Goal: Information Seeking & Learning: Learn about a topic

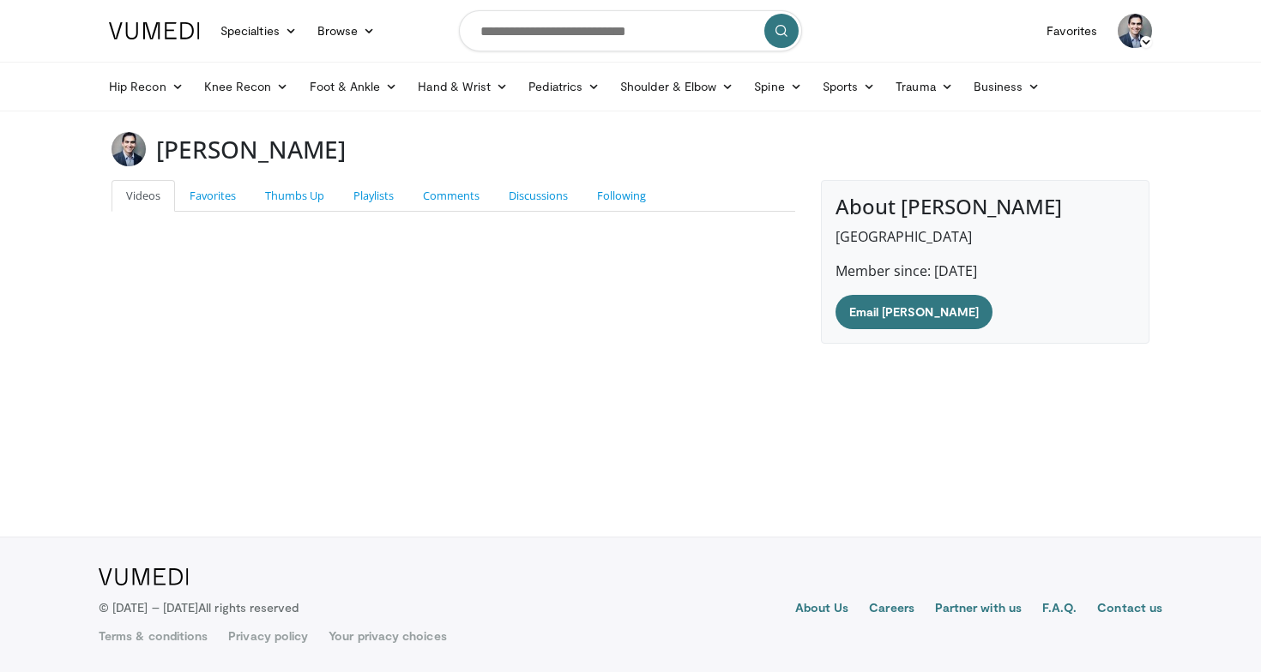
click at [156, 67] on ul "Hip Recon Hip [MEDICAL_DATA] Revision Hip [MEDICAL_DATA] Hip Preservation Knee …" at bounding box center [630, 87] width 1063 height 48
click at [156, 108] on ul "Hip Recon Hip [MEDICAL_DATA] Revision Hip [MEDICAL_DATA] Hip Preservation Knee …" at bounding box center [630, 87] width 1063 height 48
click at [158, 96] on link "Hip Recon" at bounding box center [146, 86] width 95 height 34
click at [153, 124] on link "Hip Arthroplasty" at bounding box center [201, 126] width 204 height 27
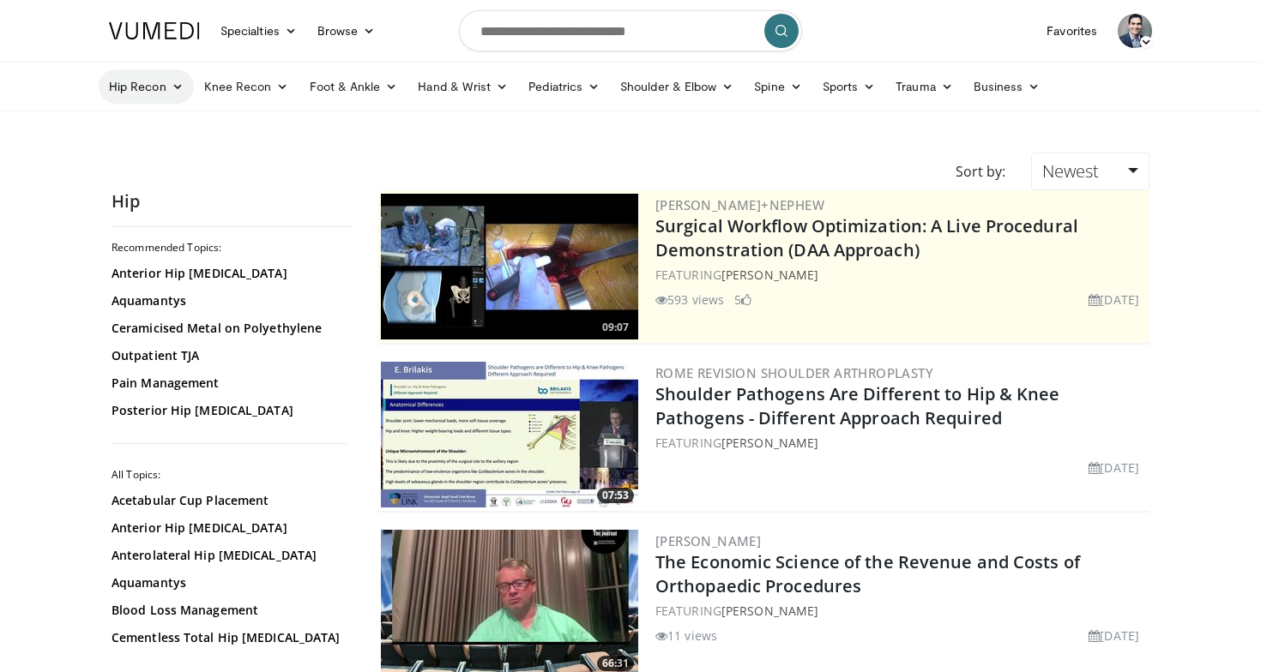
click at [179, 81] on icon at bounding box center [177, 87] width 12 height 12
click at [149, 180] on link "Hip Preservation" at bounding box center [201, 181] width 204 height 27
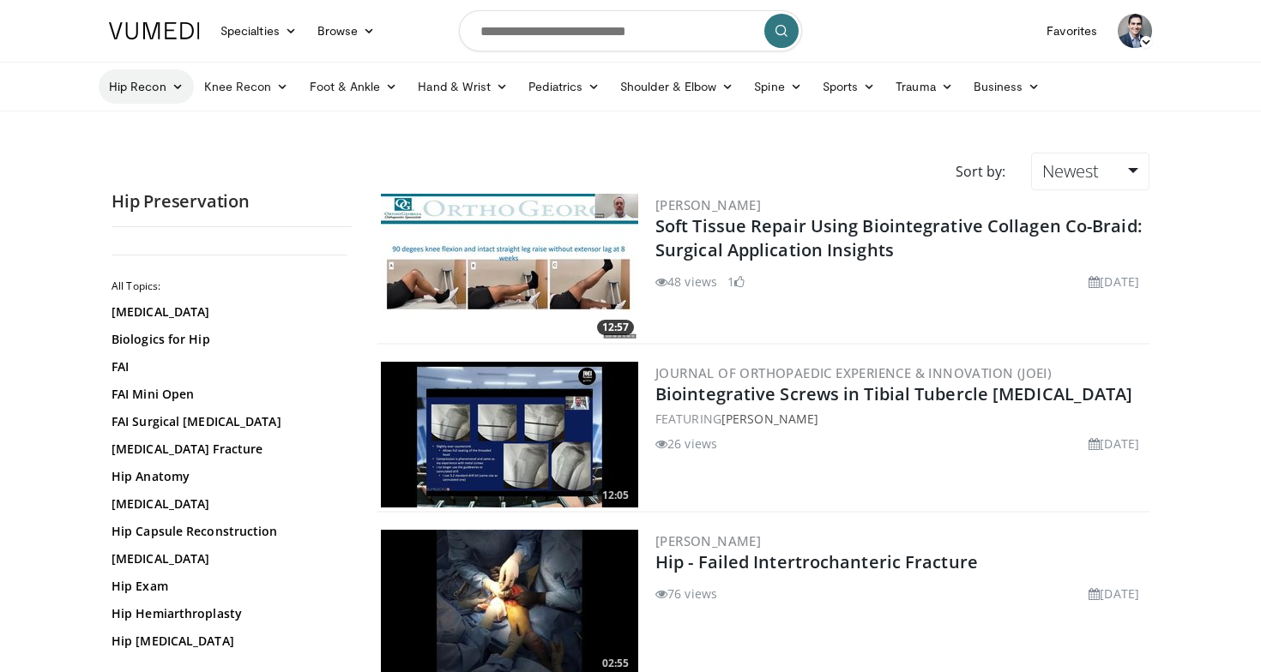
click at [162, 74] on link "Hip Recon" at bounding box center [146, 86] width 95 height 34
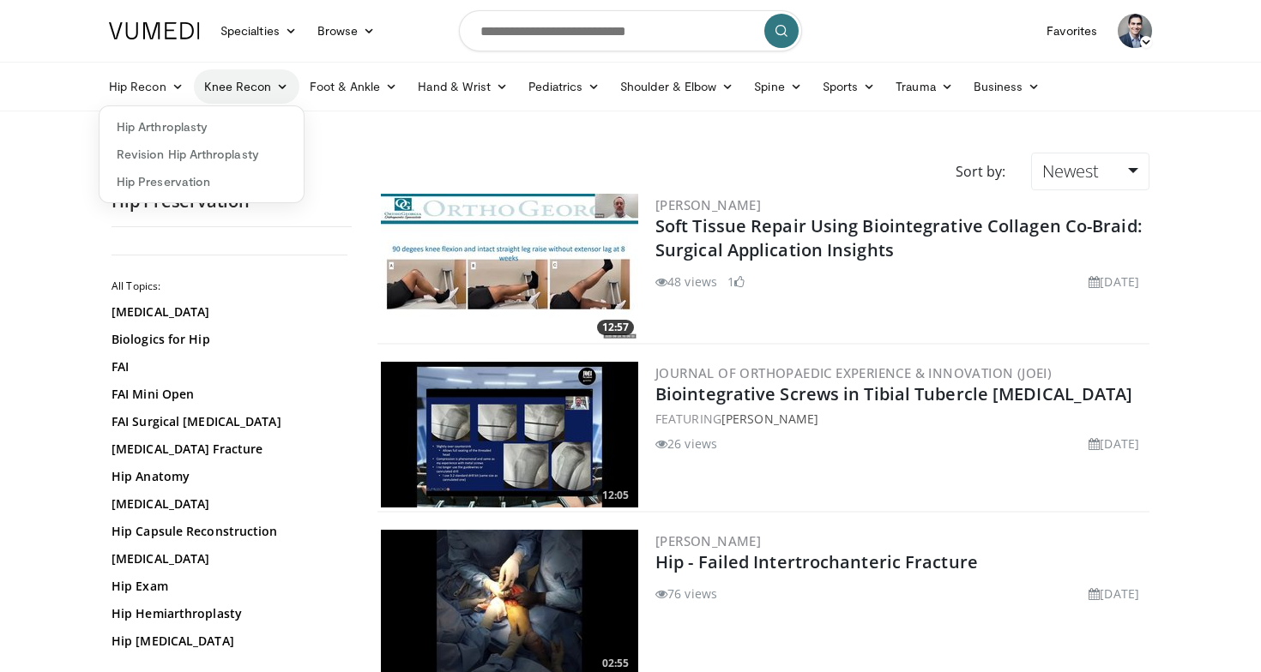
click at [227, 69] on link "Knee Recon" at bounding box center [246, 86] width 105 height 34
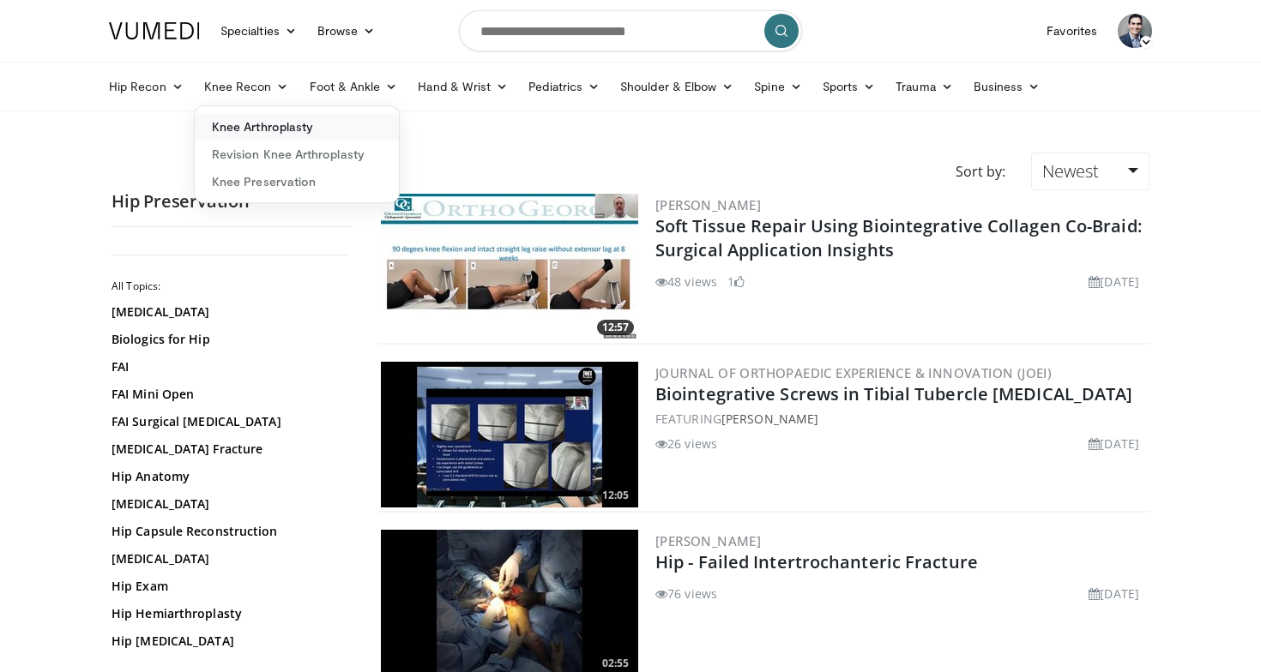
click at [256, 124] on link "Knee Arthroplasty" at bounding box center [297, 126] width 204 height 27
